Goal: Find specific page/section: Find specific page/section

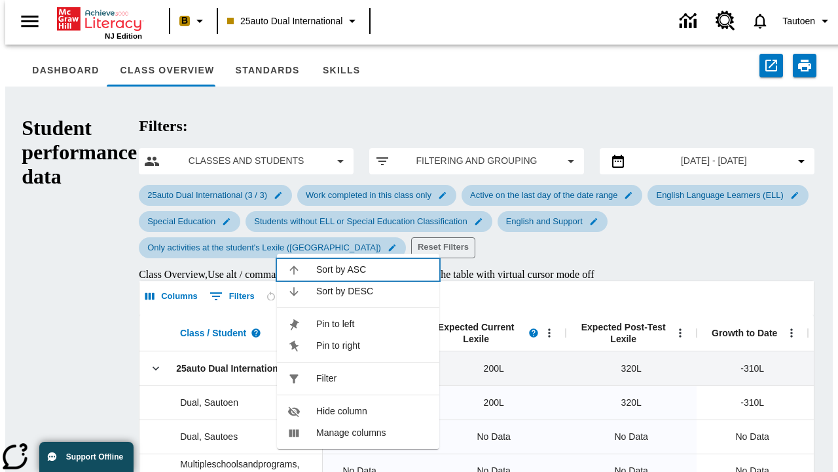
click at [373, 269] on span "Sort by ASC" at bounding box center [372, 270] width 113 height 14
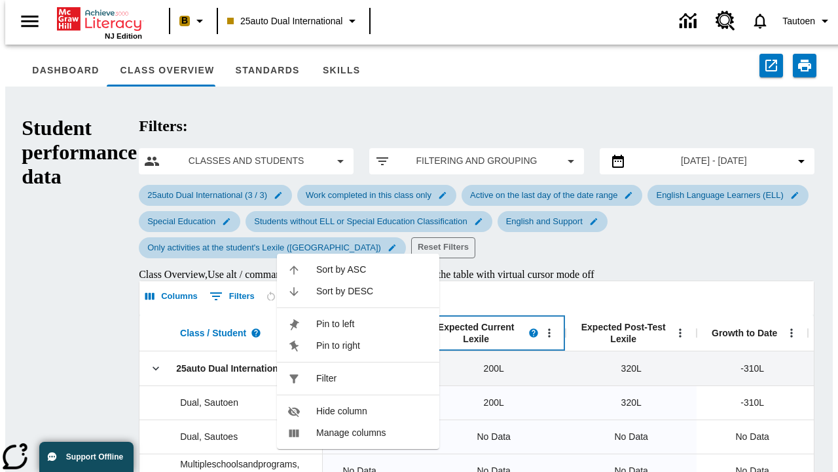
scroll to position [0, 436]
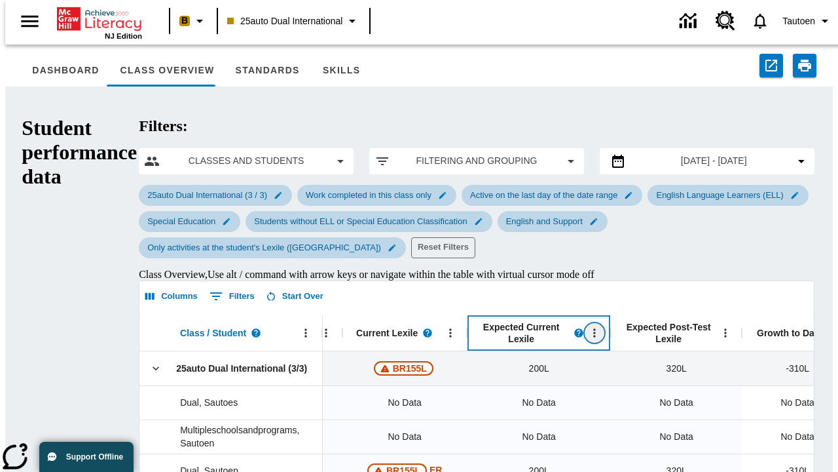
click at [594, 328] on icon "Expected Current Lexile, Open Menu," at bounding box center [595, 332] width 2 height 9
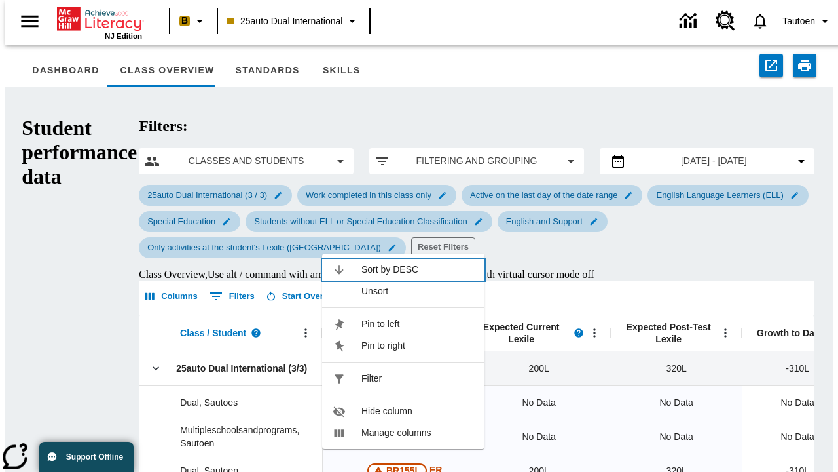
click at [418, 263] on span "Sort by DESC" at bounding box center [418, 270] width 113 height 14
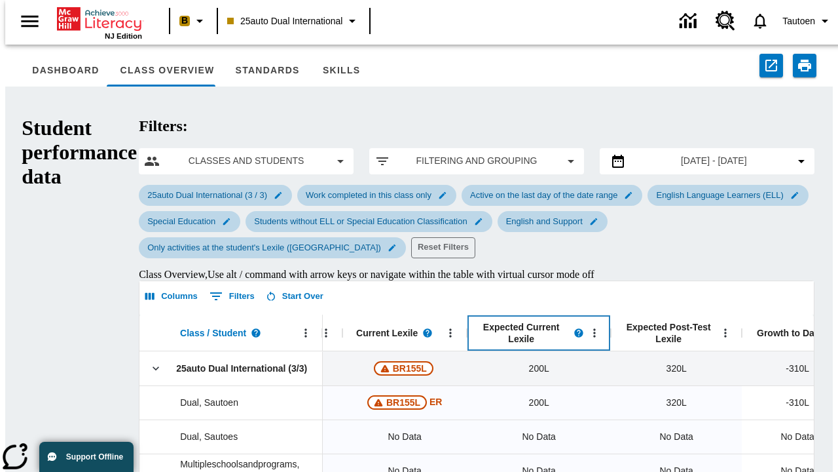
scroll to position [212, 0]
